Goal: Task Accomplishment & Management: Use online tool/utility

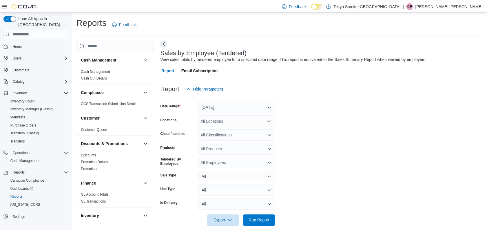
scroll to position [8, 0]
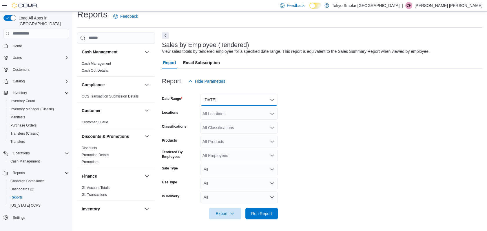
click at [237, 100] on button "[DATE]" at bounding box center [239, 100] width 78 height 12
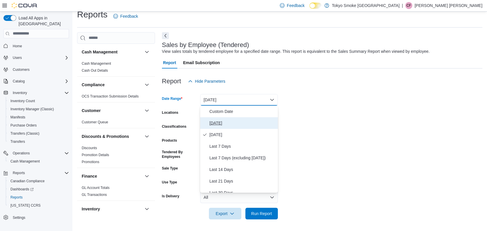
click at [226, 117] on button "[DATE]" at bounding box center [239, 123] width 78 height 12
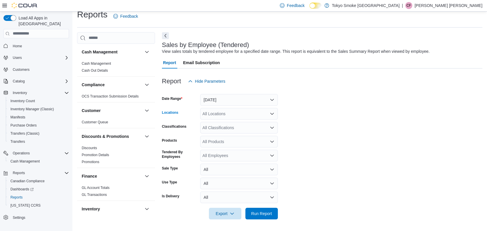
click at [227, 115] on div "All Locations" at bounding box center [239, 114] width 78 height 12
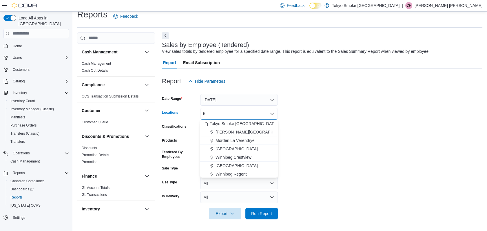
type input "**"
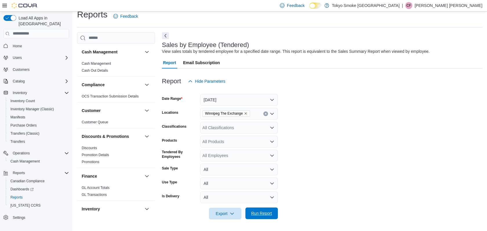
click at [265, 216] on span "Run Report" at bounding box center [261, 213] width 21 height 6
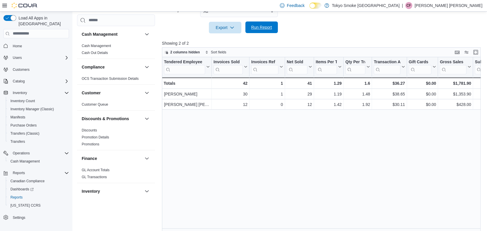
scroll to position [199, 0]
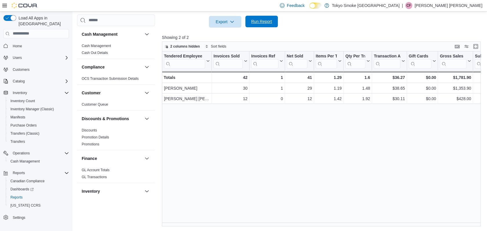
click at [258, 21] on span "Run Report" at bounding box center [261, 22] width 21 height 6
click at [276, 28] on div at bounding box center [323, 31] width 322 height 7
drag, startPoint x: 274, startPoint y: 23, endPoint x: 276, endPoint y: 28, distance: 5.2
click at [276, 28] on div at bounding box center [323, 31] width 322 height 7
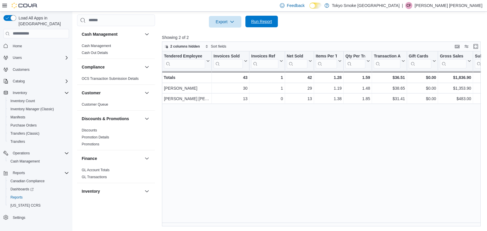
click at [269, 23] on span "Run Report" at bounding box center [261, 22] width 21 height 6
